Goal: Information Seeking & Learning: Learn about a topic

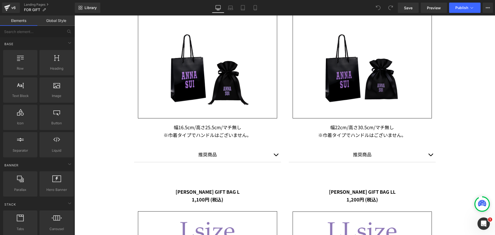
scroll to position [412, 0]
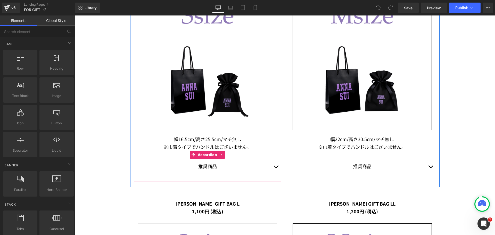
click at [276, 168] on span "button" at bounding box center [276, 168] width 0 height 0
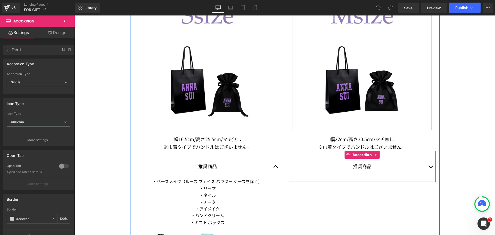
click at [429, 165] on button "button" at bounding box center [430, 165] width 10 height 15
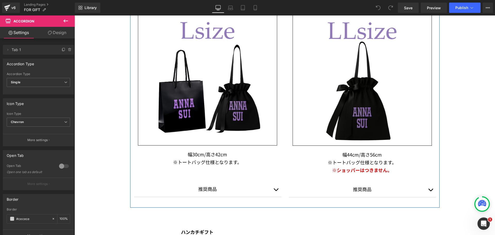
scroll to position [747, 0]
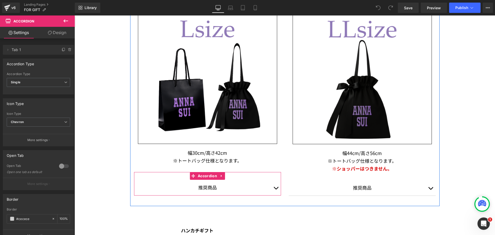
drag, startPoint x: 270, startPoint y: 190, endPoint x: 275, endPoint y: 186, distance: 6.8
click at [271, 190] on button "button" at bounding box center [276, 187] width 10 height 15
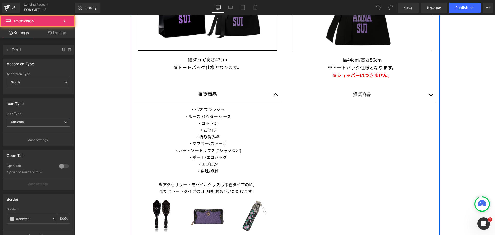
scroll to position [850, 0]
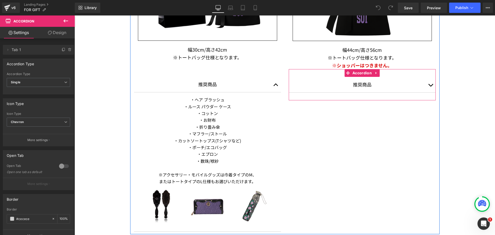
click at [429, 84] on button "button" at bounding box center [430, 84] width 10 height 15
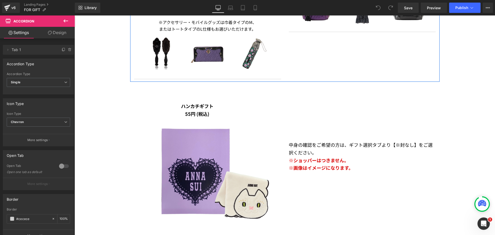
scroll to position [1005, 0]
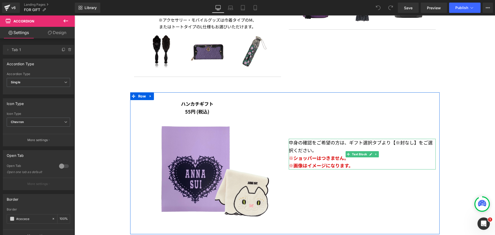
click at [351, 168] on p "※画像はイメージになります。" at bounding box center [362, 166] width 147 height 8
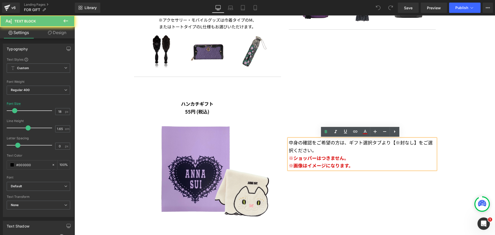
click at [350, 166] on span "※画像はイメージになります。" at bounding box center [321, 165] width 64 height 7
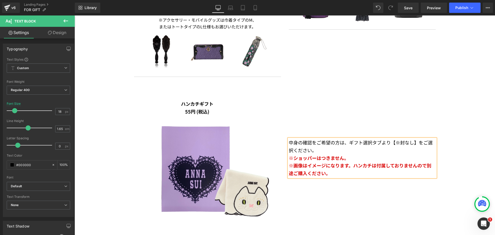
click at [348, 165] on span "※画像はイメージになります。ハンカチは付属しておりませんので別途ご購入ください。" at bounding box center [360, 169] width 142 height 14
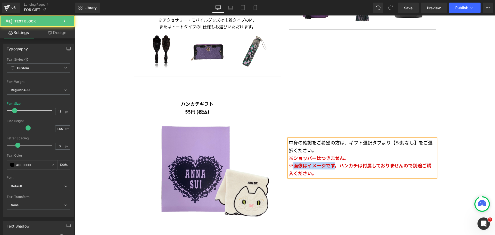
drag, startPoint x: 331, startPoint y: 166, endPoint x: 292, endPoint y: 165, distance: 39.2
click at [292, 165] on span "※画像はイメージです。ハンカチは付属しておりませんので別途ご購入ください。" at bounding box center [360, 169] width 142 height 14
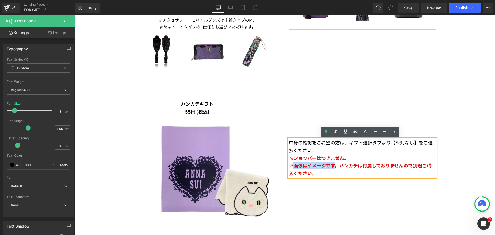
copy span "画像はイメージです"
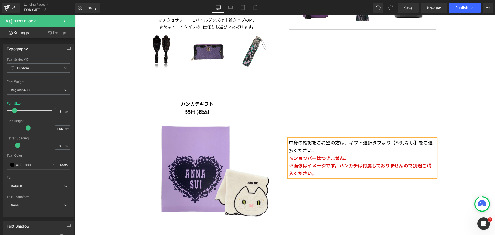
click at [336, 166] on span "※画像はイメージです。ハンカチは付属しておりませんので別途ご購入ください。" at bounding box center [360, 169] width 142 height 14
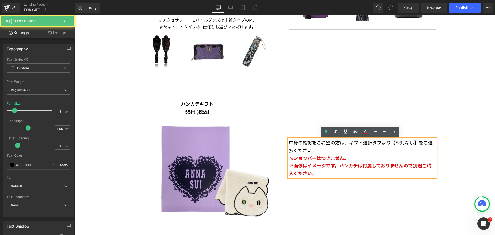
click at [373, 163] on span "※画像はイメージです。ハンカチは付属しておりませんので別途ご購入ください。" at bounding box center [360, 169] width 142 height 14
click at [369, 166] on span "※画像はイメージです。ハンカチは付属しておりませんので別途ご購入ください。" at bounding box center [360, 169] width 142 height 14
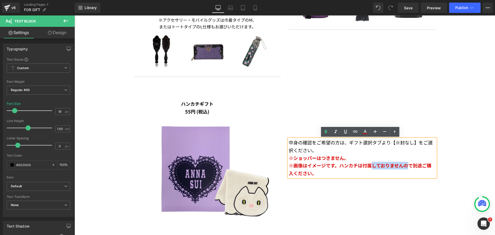
drag, startPoint x: 407, startPoint y: 165, endPoint x: 370, endPoint y: 168, distance: 37.4
click at [370, 168] on span "※画像はイメージです。ハンカチは付属しておりませんので別途ご購入ください。" at bounding box center [360, 169] width 142 height 14
click at [351, 171] on p "※画像はイメージです。ハンカチは付属しておりませんので別途ご購入ください。" at bounding box center [362, 169] width 147 height 15
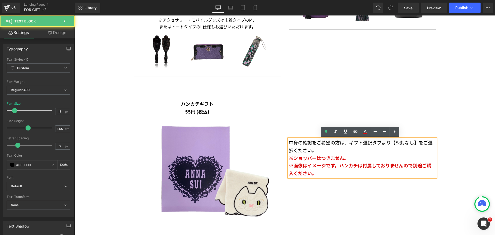
click at [336, 165] on span "※画像はイメージです。ハンカチは付属しておりませんので別途ご購入ください。" at bounding box center [360, 169] width 142 height 14
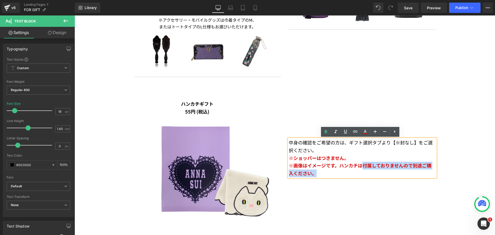
drag, startPoint x: 362, startPoint y: 166, endPoint x: 414, endPoint y: 174, distance: 52.8
click at [414, 177] on div "中身の確認をご希望の方は、ギフト選択タブより【※封なし】をご選択ください。 ※ショッパーはつきません。 ※画像はイメージです。ハンカチは付属しておりませんので…" at bounding box center [362, 158] width 147 height 38
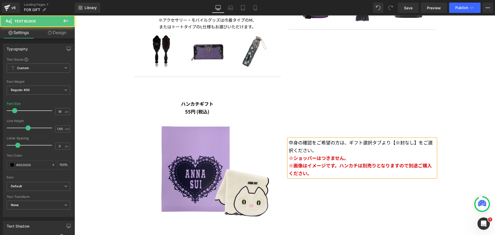
click at [361, 163] on span "※画像はイメージです。ハンカチは別売りとなりますので別途ご購入ください。" at bounding box center [360, 169] width 143 height 14
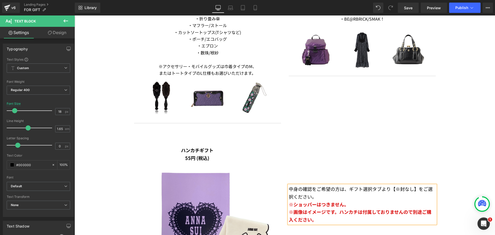
scroll to position [902, 0]
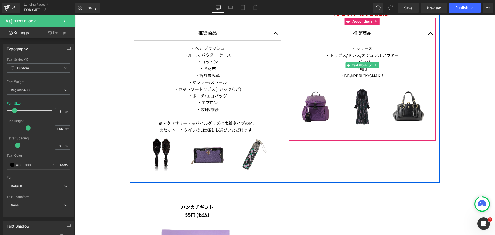
click at [382, 76] on p "・BE@RBRICK/SMAK！" at bounding box center [361, 75] width 139 height 7
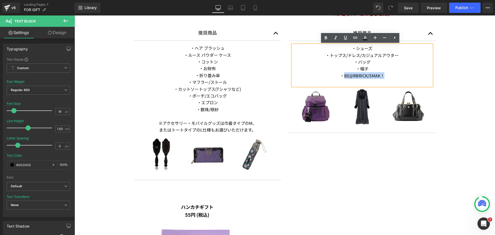
drag, startPoint x: 382, startPoint y: 76, endPoint x: 341, endPoint y: 74, distance: 41.8
click at [341, 74] on p "・BE@RBRICK/SMAK！" at bounding box center [361, 75] width 139 height 7
copy p "BE@RBRICK/SMAK！"
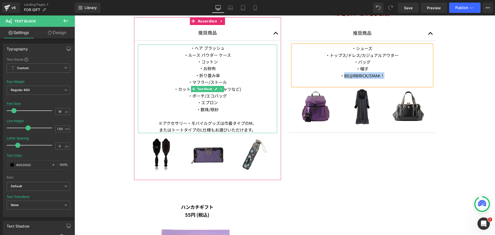
click at [200, 56] on p "・ルース パウダー ケース" at bounding box center [207, 55] width 139 height 7
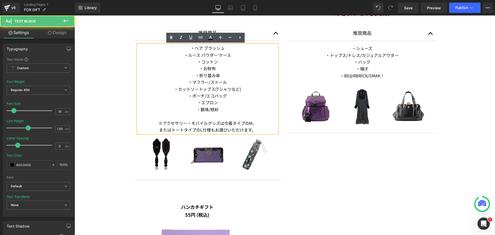
click at [201, 54] on p "・ルース パウダー ケース" at bounding box center [207, 55] width 139 height 7
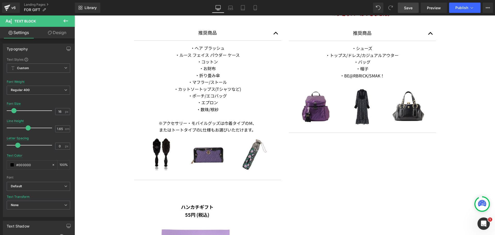
click at [413, 8] on link "Save" at bounding box center [408, 8] width 21 height 10
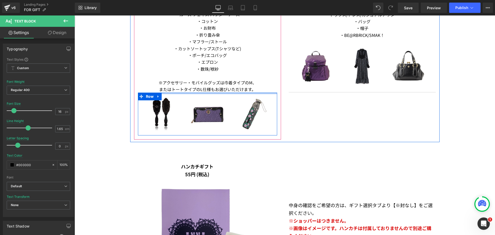
scroll to position [1005, 0]
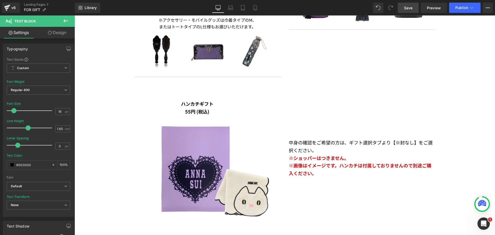
click at [403, 5] on link "Save" at bounding box center [408, 8] width 21 height 10
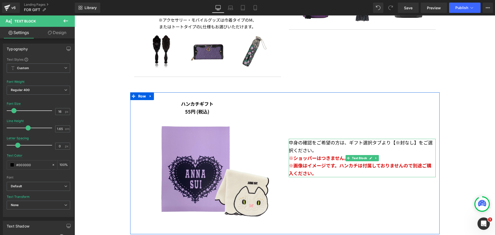
click at [361, 165] on span "※画像はイメージです。ハンカチは付属しておりませんので別途ご購入ください。" at bounding box center [360, 169] width 142 height 14
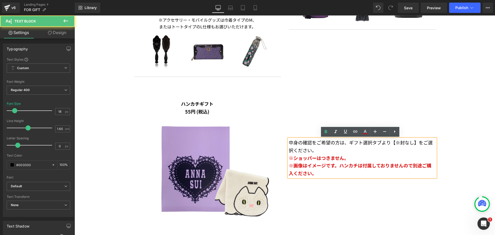
click at [412, 165] on span "※画像はイメージです。ハンカチは付属しておりませんので別途ご購入ください。" at bounding box center [360, 169] width 142 height 14
click at [364, 173] on p "※画像はイメージです。ハンカチは付属しておりませんので別途ご購入ください。" at bounding box center [362, 169] width 147 height 15
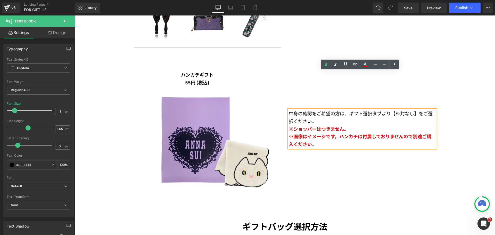
scroll to position [1031, 0]
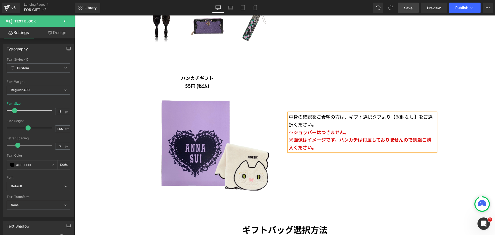
click at [408, 12] on link "Save" at bounding box center [408, 8] width 21 height 10
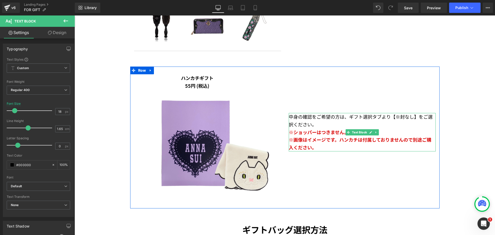
click at [397, 147] on p "※画像はイメージです。ハンカチは付属しておりませんので別途ご購入ください。" at bounding box center [362, 143] width 147 height 15
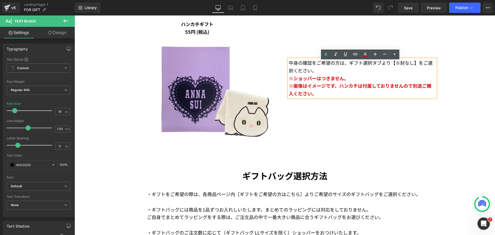
scroll to position [1082, 0]
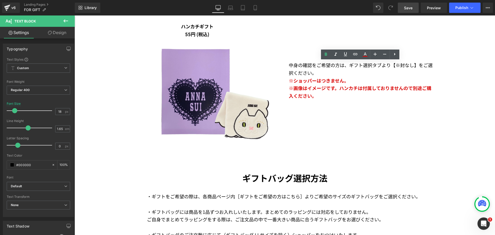
click at [408, 5] on span "Save" at bounding box center [408, 7] width 9 height 5
